Goal: Task Accomplishment & Management: Manage account settings

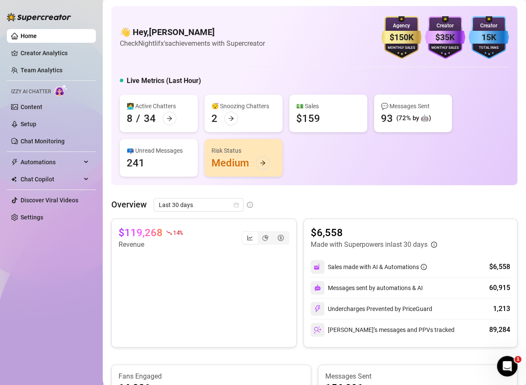
click at [317, 109] on div "💵 Sales" at bounding box center [328, 105] width 64 height 9
click at [44, 69] on link "Team Analytics" at bounding box center [42, 70] width 42 height 7
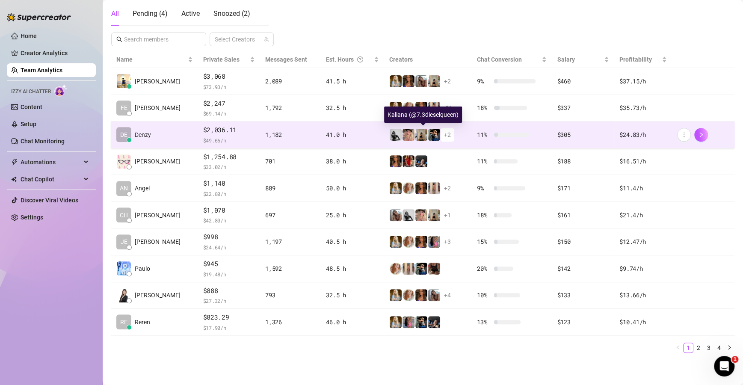
scroll to position [153, 0]
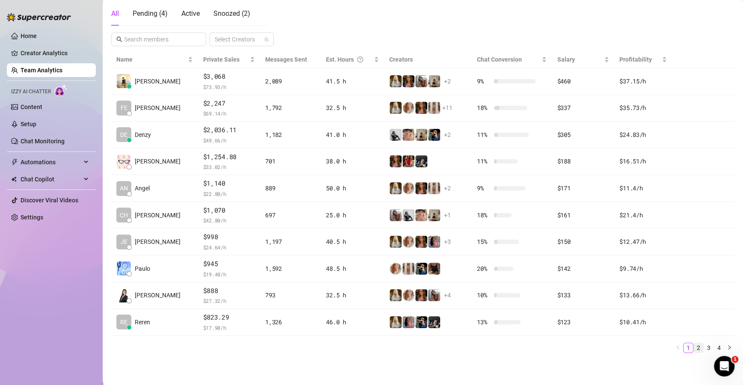
click at [525, 347] on link "2" at bounding box center [698, 347] width 9 height 9
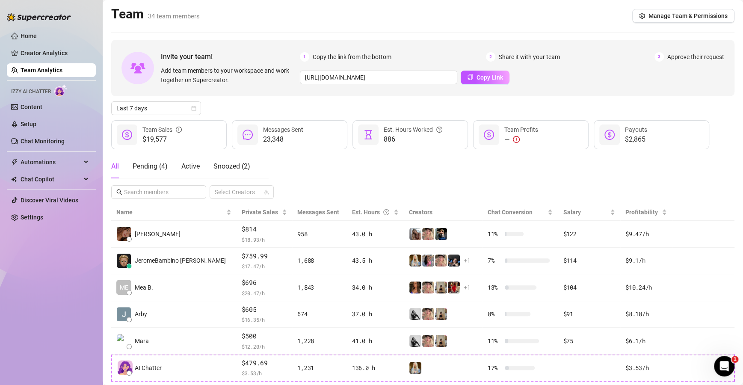
scroll to position [0, 0]
click at [190, 108] on span "Last 7 days" at bounding box center [156, 108] width 80 height 13
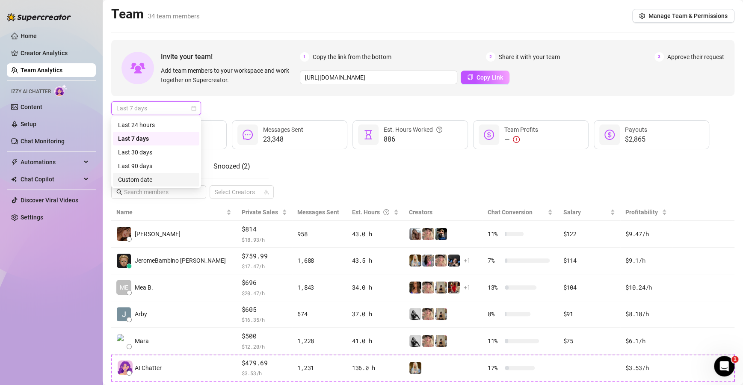
click at [158, 177] on div "Custom date" at bounding box center [156, 179] width 76 height 9
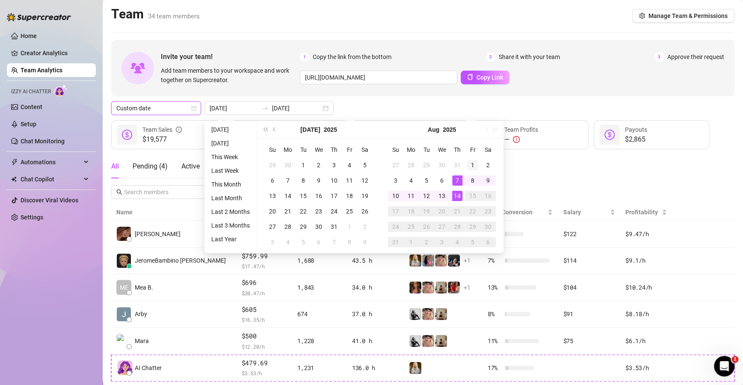
type input "[DATE]"
click at [474, 164] on div "1" at bounding box center [473, 165] width 10 height 10
type input "[DATE]"
click at [456, 192] on div "14" at bounding box center [457, 196] width 10 height 10
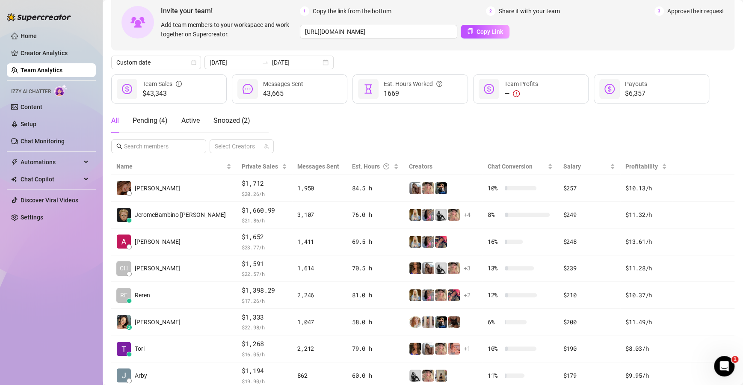
scroll to position [45, 0]
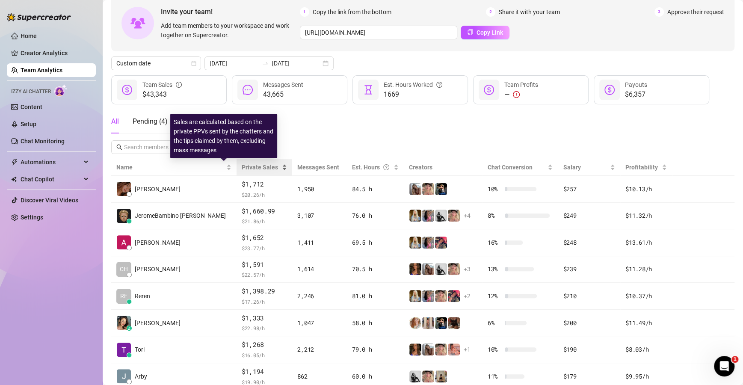
click at [242, 169] on span "Private Sales" at bounding box center [260, 167] width 36 height 7
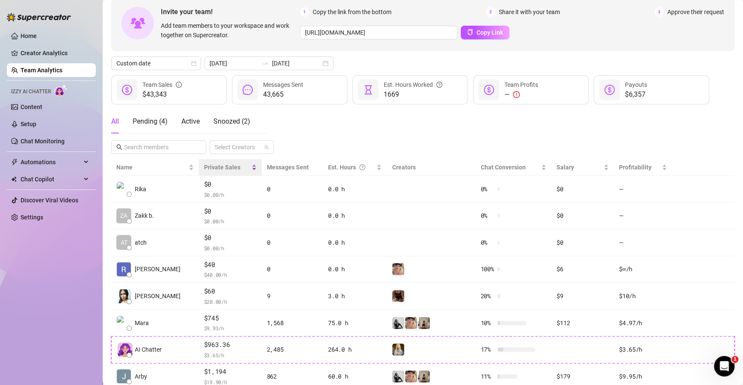
click at [224, 169] on span "Private Sales" at bounding box center [227, 167] width 46 height 9
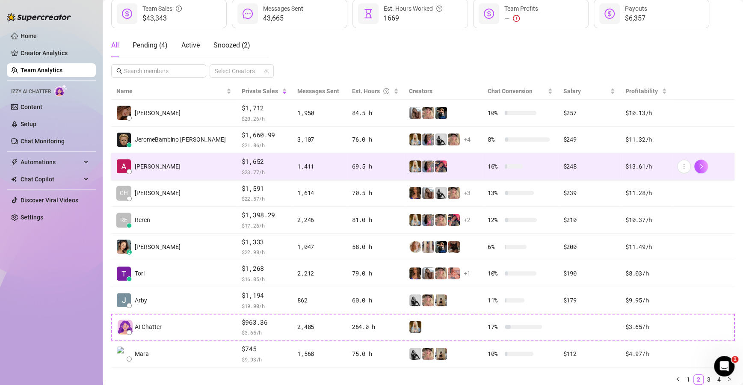
scroll to position [153, 0]
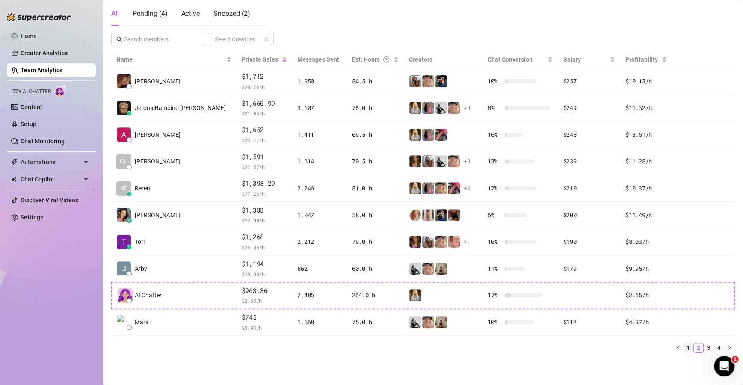
click at [525, 346] on link "1" at bounding box center [688, 347] width 9 height 9
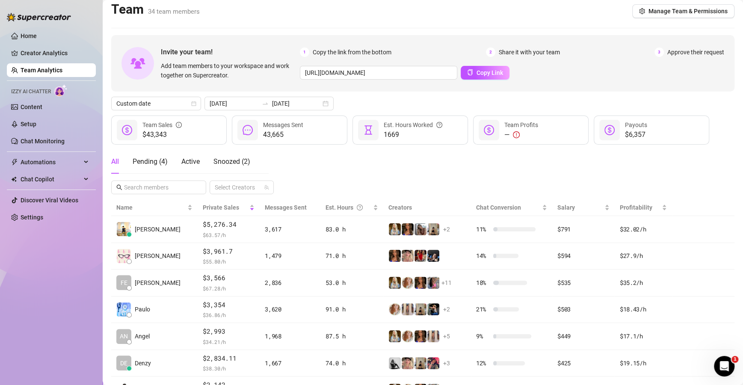
scroll to position [0, 0]
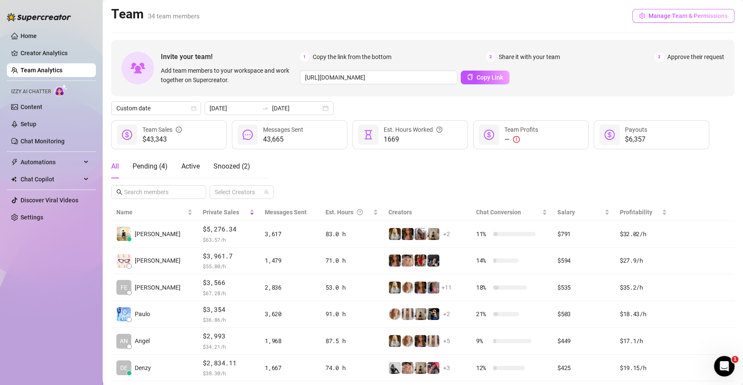
click at [525, 20] on button "Manage Team & Permissions" at bounding box center [683, 16] width 102 height 14
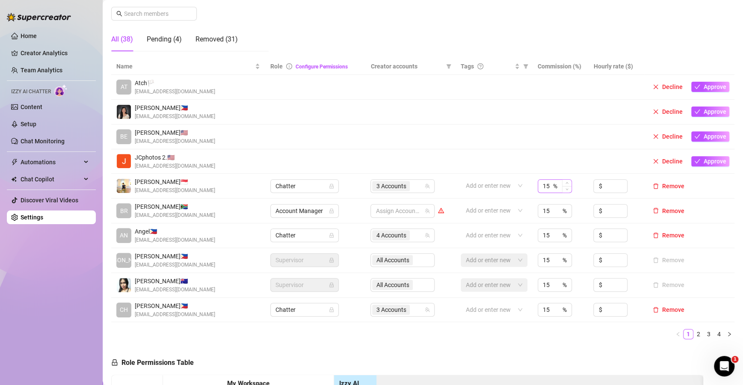
scroll to position [133, 0]
click at [525, 334] on link "2" at bounding box center [698, 333] width 9 height 9
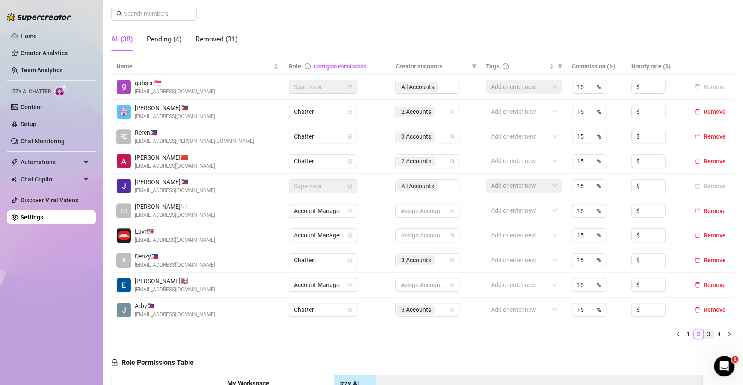
click at [525, 334] on link "3" at bounding box center [708, 333] width 9 height 9
